Goal: Entertainment & Leisure: Browse casually

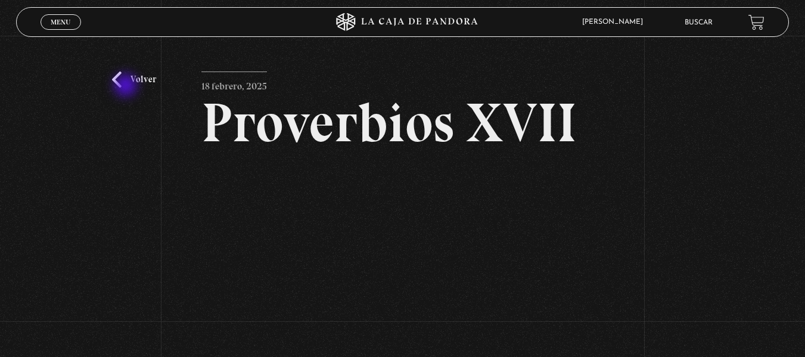
click at [127, 86] on link "Volver" at bounding box center [134, 80] width 44 height 16
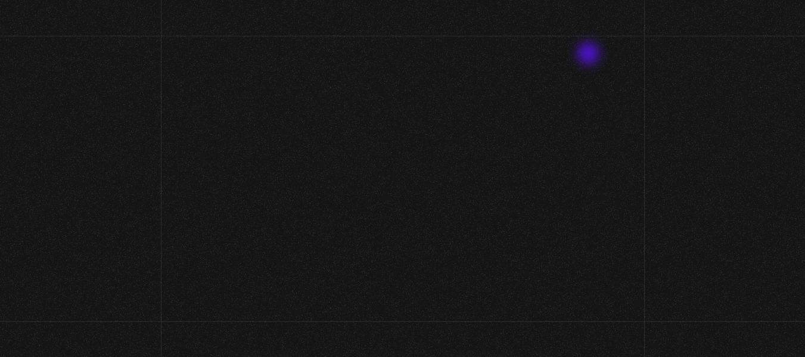
scroll to position [60, 0]
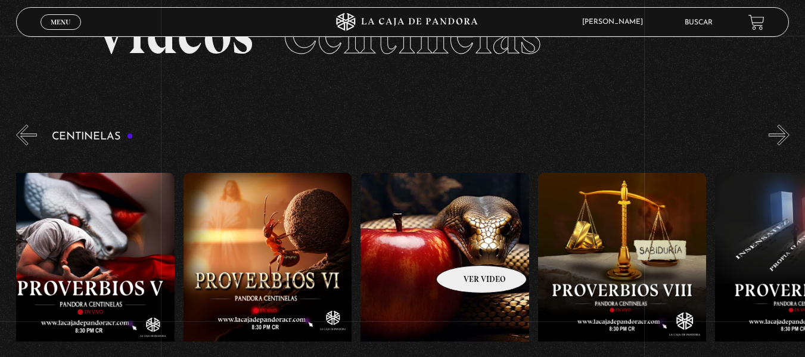
drag, startPoint x: 672, startPoint y: 240, endPoint x: 423, endPoint y: 254, distance: 248.9
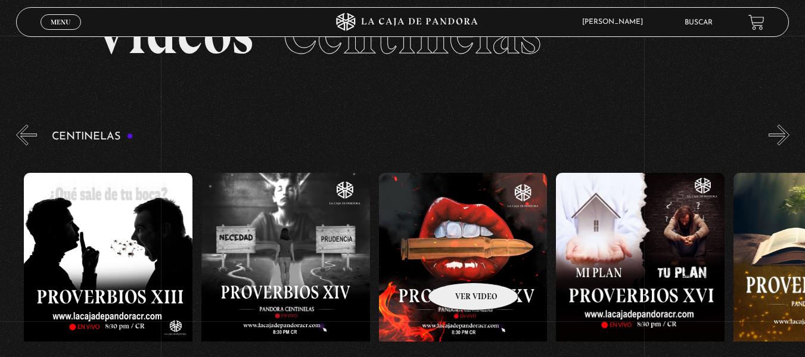
drag, startPoint x: 628, startPoint y: 246, endPoint x: 304, endPoint y: 278, distance: 325.7
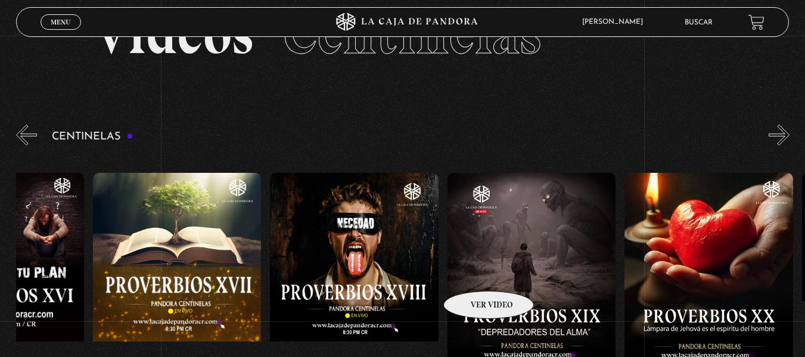
scroll to position [0, 3280]
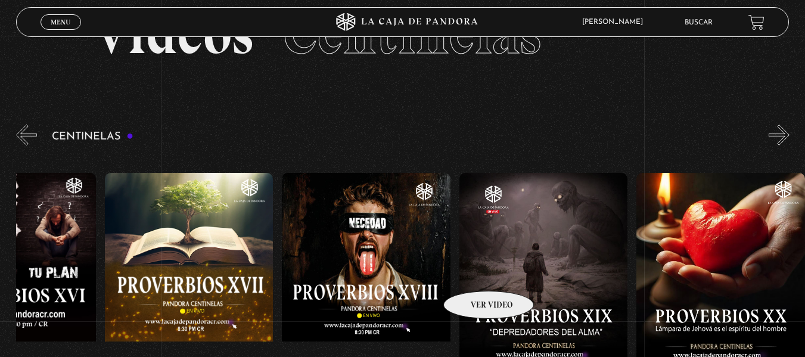
drag, startPoint x: 557, startPoint y: 272, endPoint x: 475, endPoint y: 275, distance: 81.1
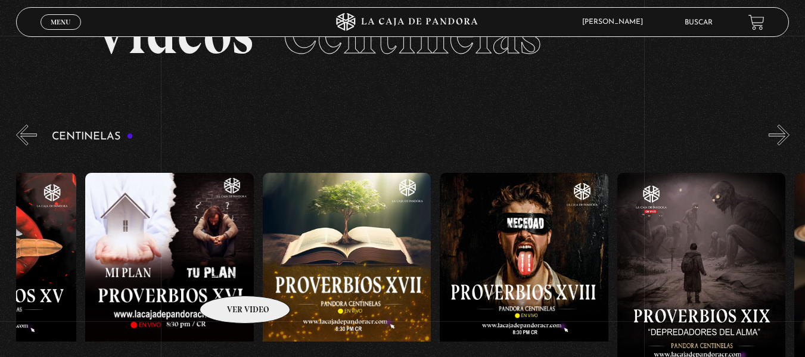
scroll to position [0, 3098]
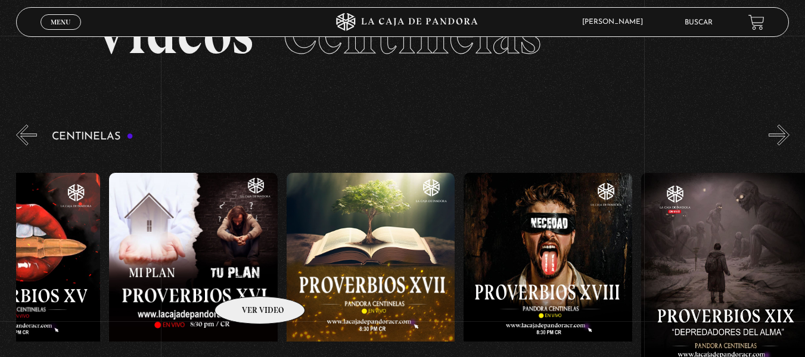
drag, startPoint x: 211, startPoint y: 278, endPoint x: 244, endPoint y: 278, distance: 33.4
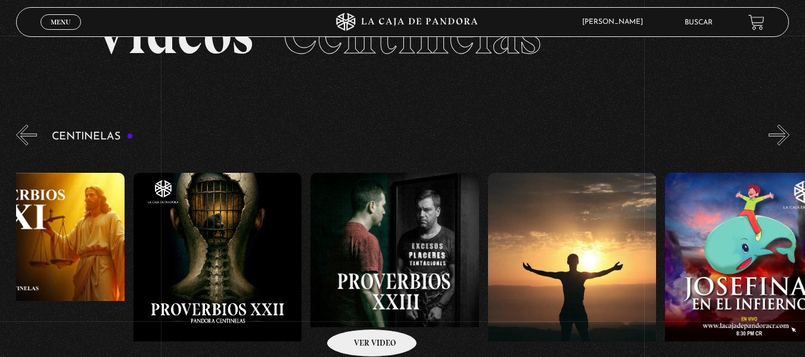
scroll to position [0, 4153]
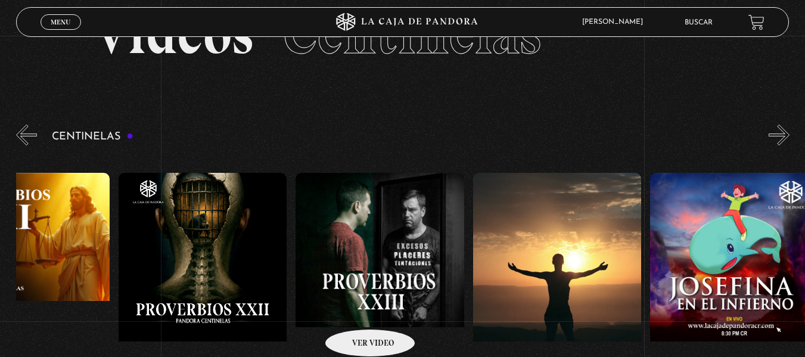
drag, startPoint x: 565, startPoint y: 282, endPoint x: 355, endPoint y: 311, distance: 212.9
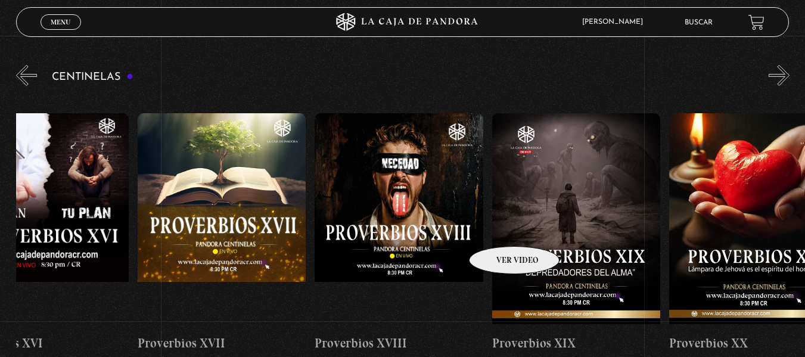
scroll to position [0, 3209]
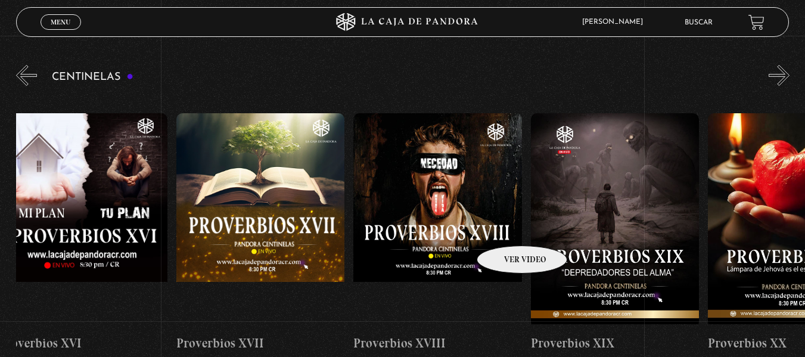
drag, startPoint x: 318, startPoint y: 225, endPoint x: 506, endPoint y: 228, distance: 188.9
